Goal: Task Accomplishment & Management: Complete application form

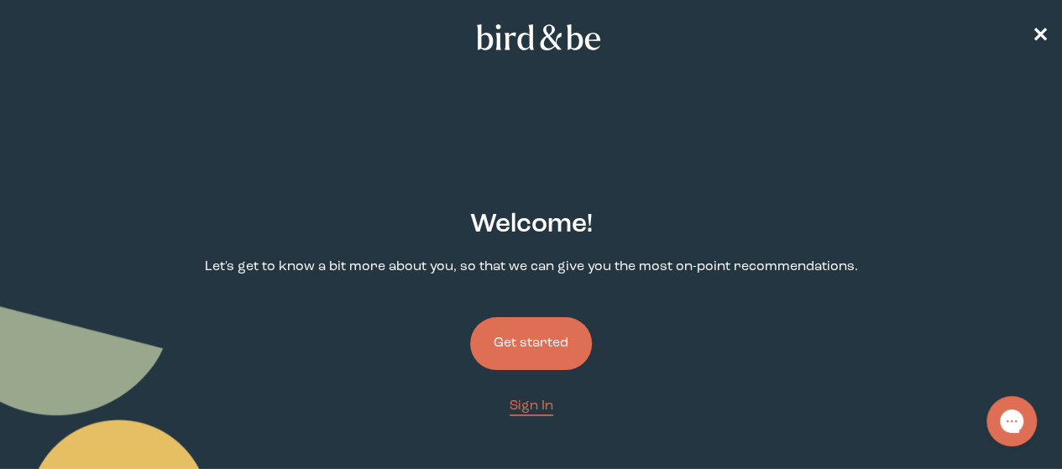
click at [543, 317] on button "Get started" at bounding box center [531, 343] width 122 height 53
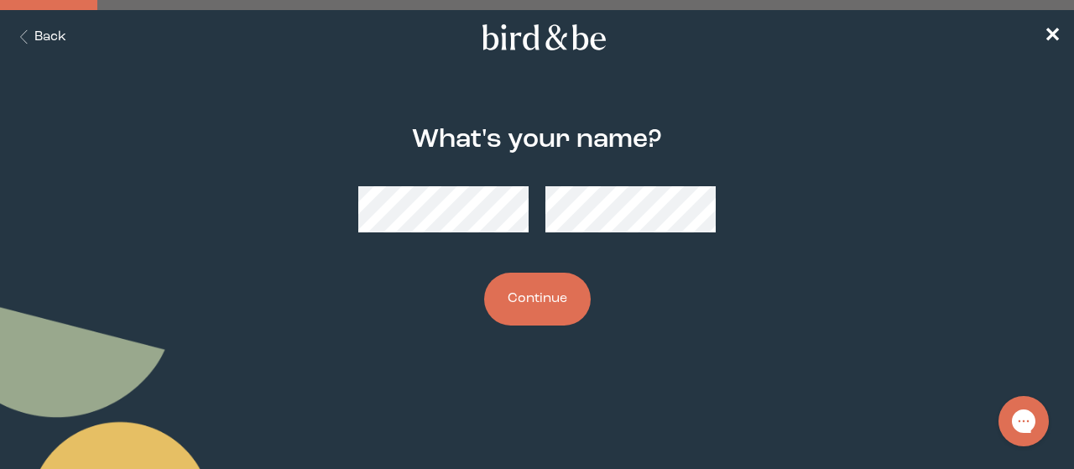
click at [524, 283] on button "Continue" at bounding box center [537, 299] width 107 height 53
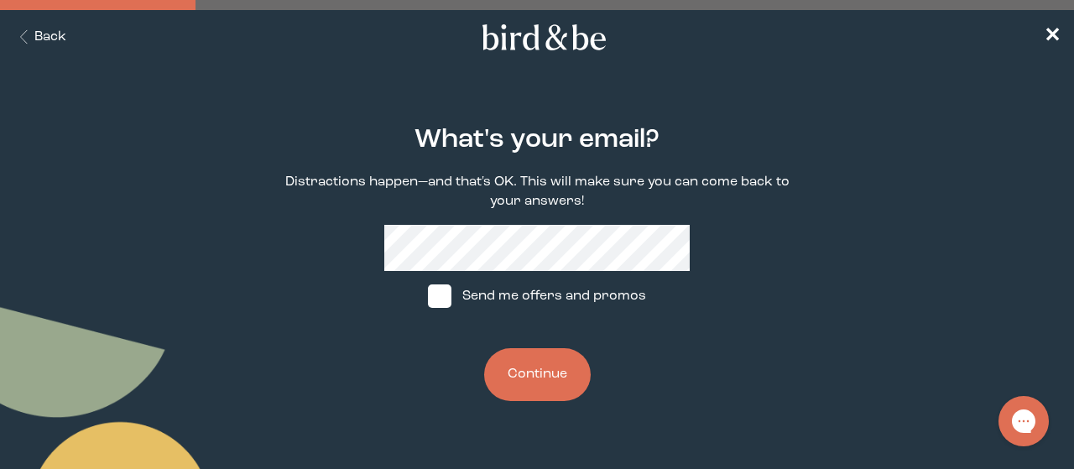
click at [434, 308] on span at bounding box center [439, 296] width 23 height 23
click at [428, 297] on input "Send me offers and promos" at bounding box center [427, 296] width 1 height 1
checkbox input "true"
click at [542, 375] on button "Continue" at bounding box center [537, 374] width 107 height 53
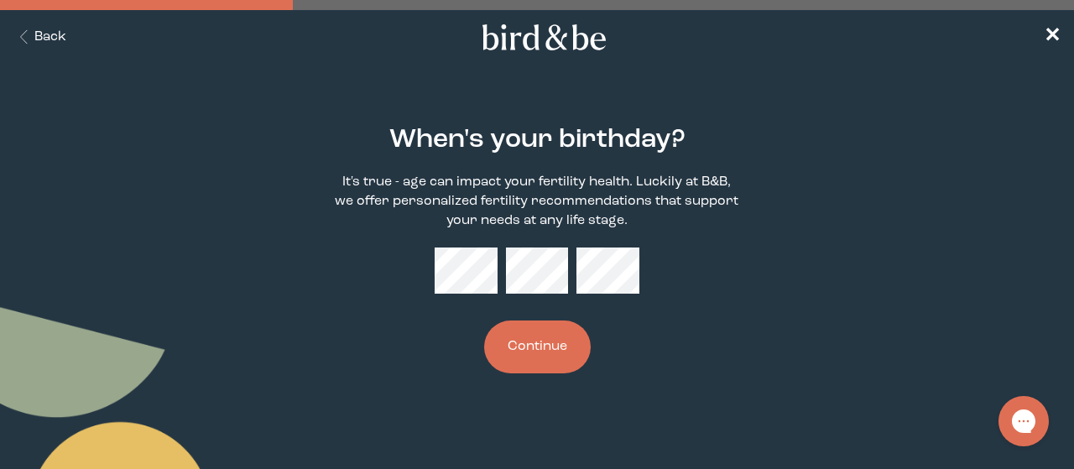
click at [548, 358] on button "Continue" at bounding box center [537, 347] width 107 height 53
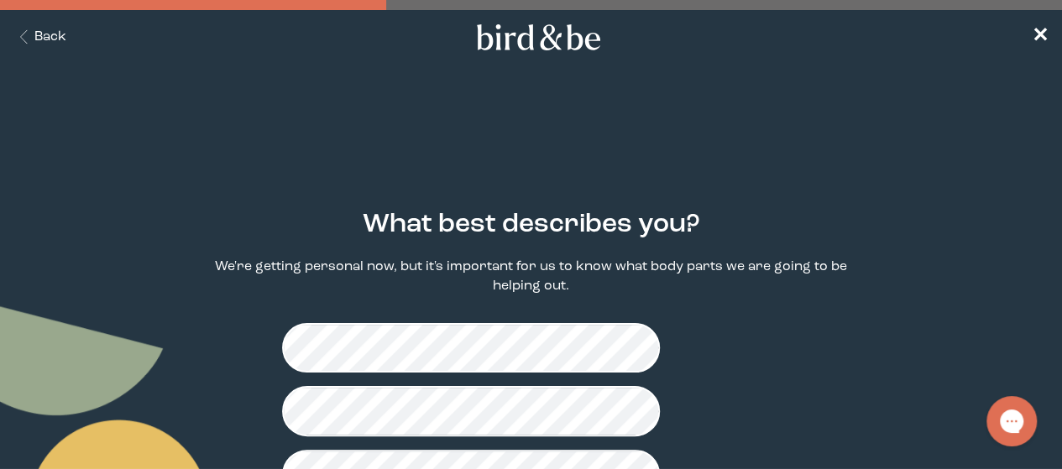
scroll to position [79, 0]
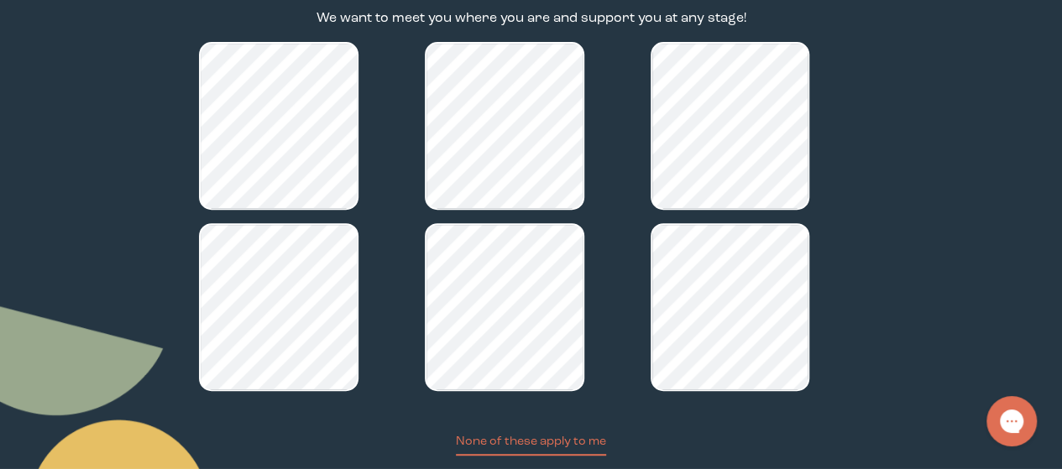
scroll to position [278, 0]
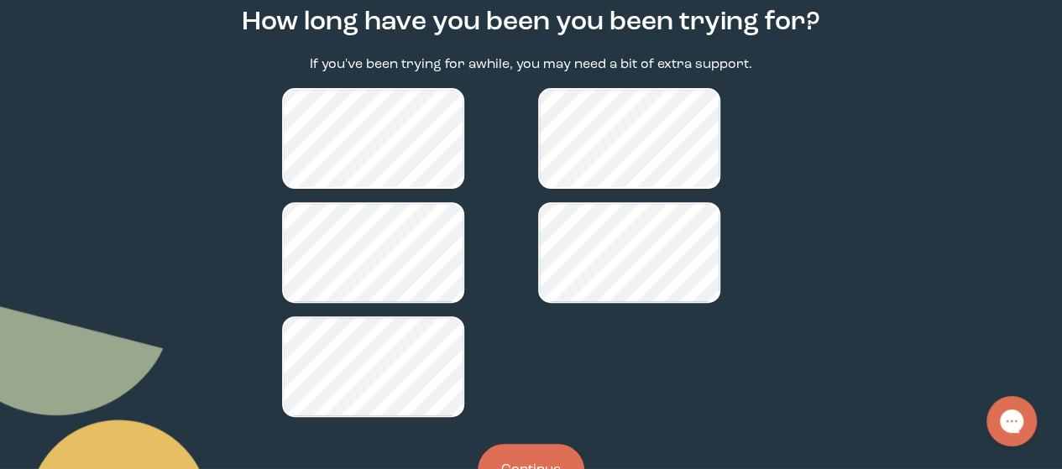
scroll to position [203, 0]
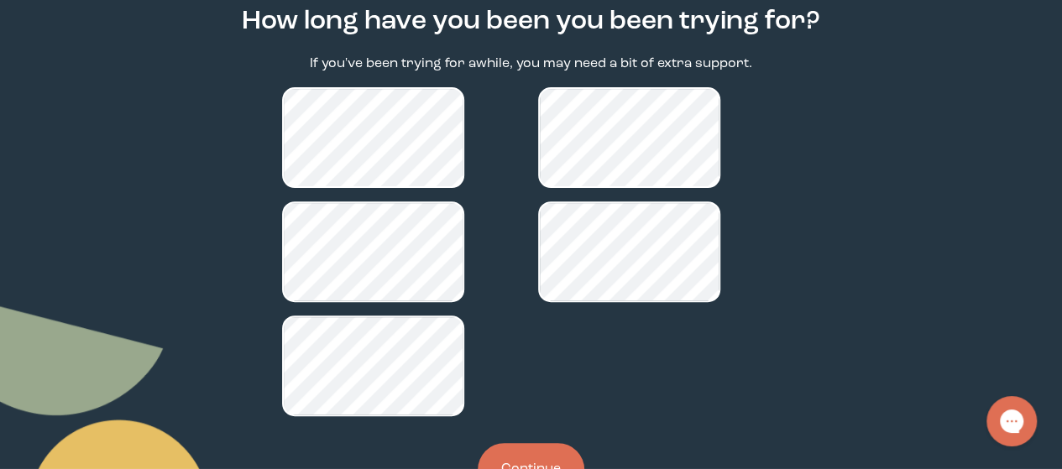
click at [535, 443] on button "Continue" at bounding box center [531, 469] width 107 height 53
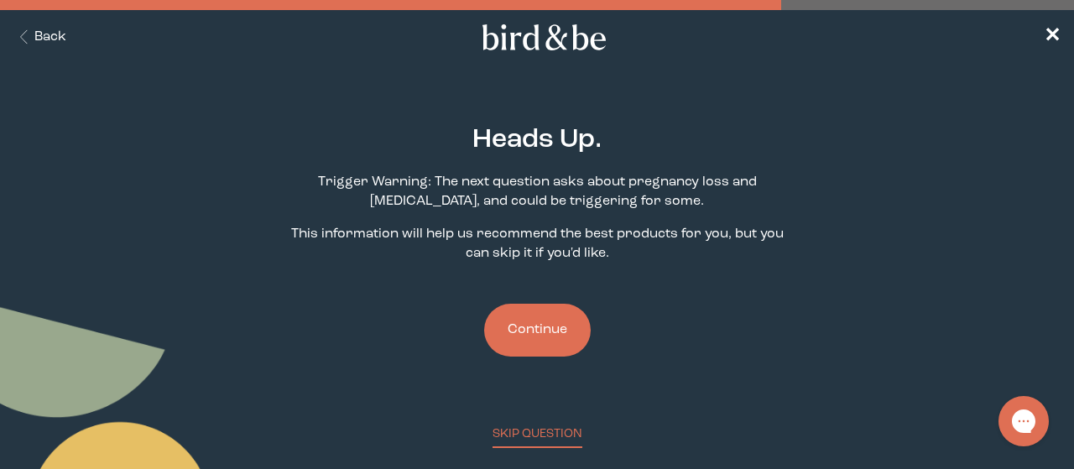
click at [535, 337] on button "Continue" at bounding box center [537, 330] width 107 height 53
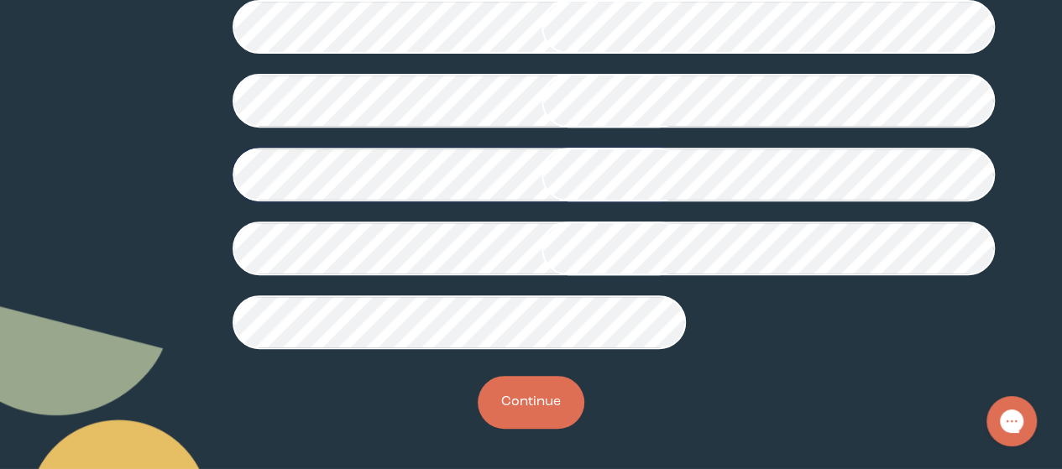
scroll to position [537, 0]
click at [537, 429] on button "Continue" at bounding box center [531, 402] width 107 height 53
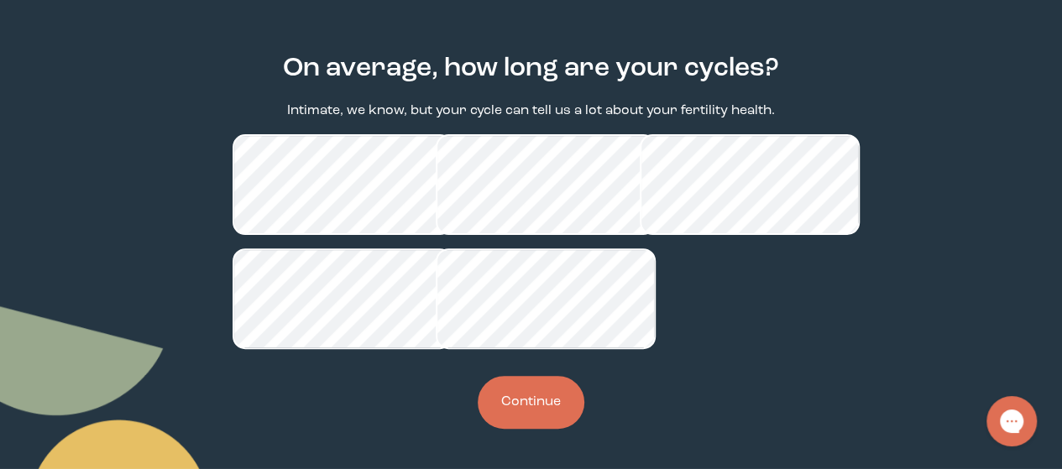
scroll to position [170, 0]
click at [525, 415] on button "Continue" at bounding box center [531, 402] width 107 height 53
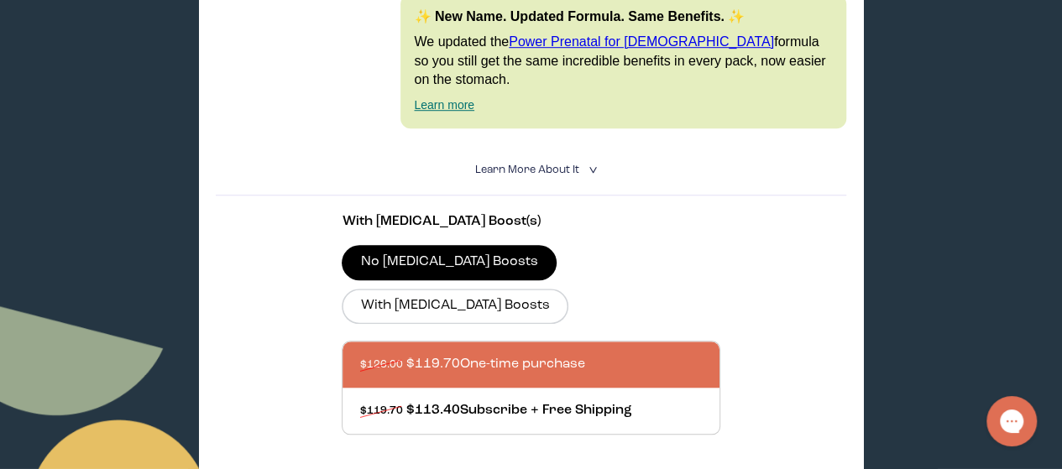
scroll to position [567, 0]
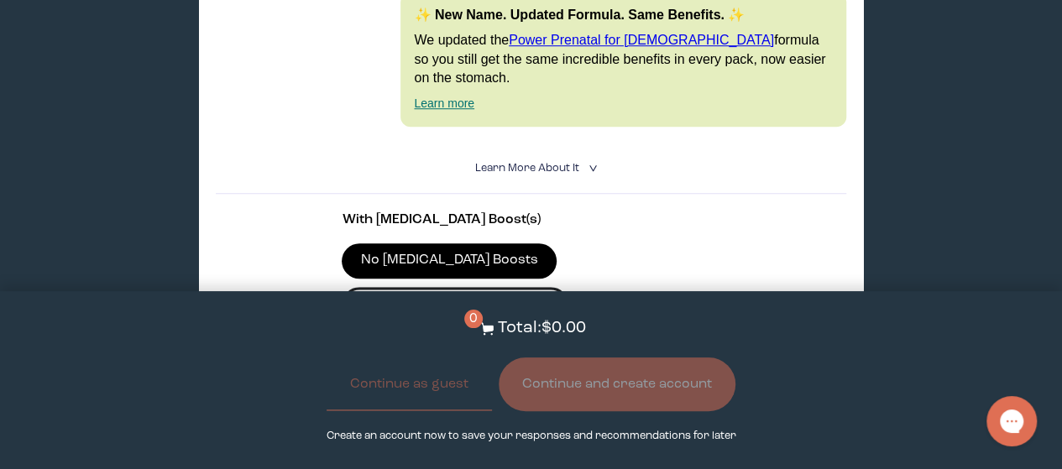
click at [568, 287] on label "With [MEDICAL_DATA] Boosts" at bounding box center [455, 304] width 227 height 35
click at [0, 0] on input "With [MEDICAL_DATA] Boosts" at bounding box center [0, 0] width 0 height 0
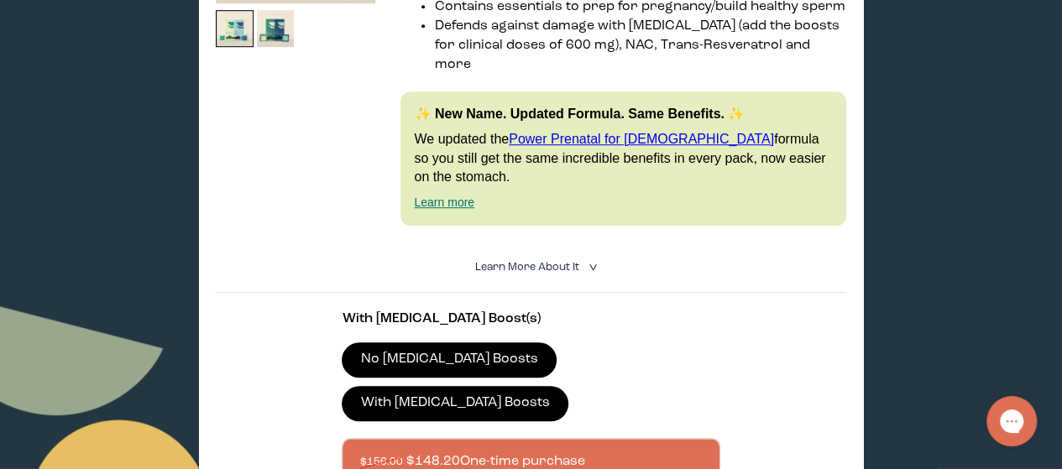
scroll to position [473, 0]
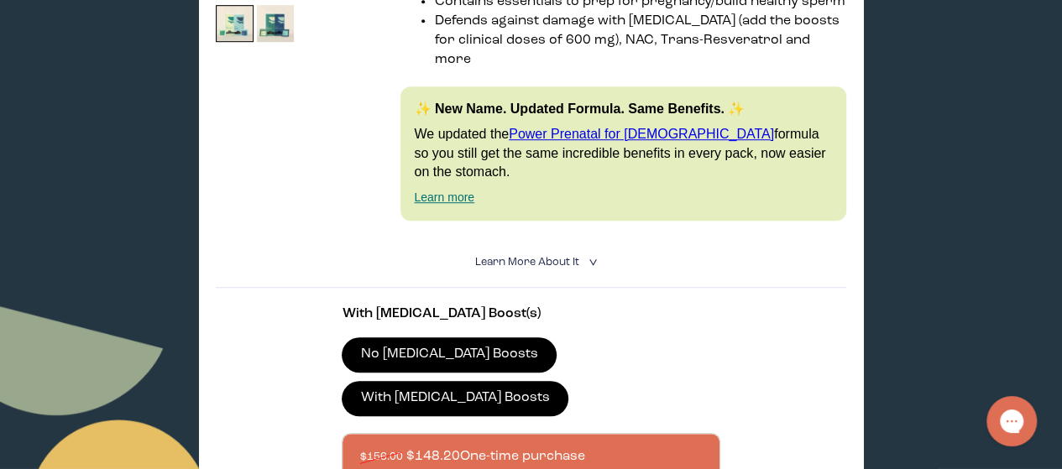
click at [569, 257] on span "Learn More About it" at bounding box center [527, 262] width 104 height 11
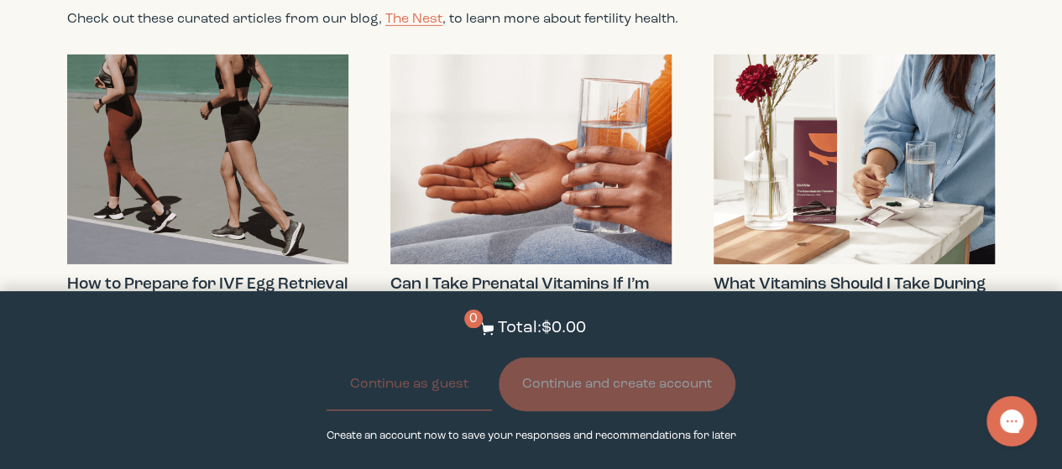
scroll to position [5909, 0]
